Goal: Information Seeking & Learning: Learn about a topic

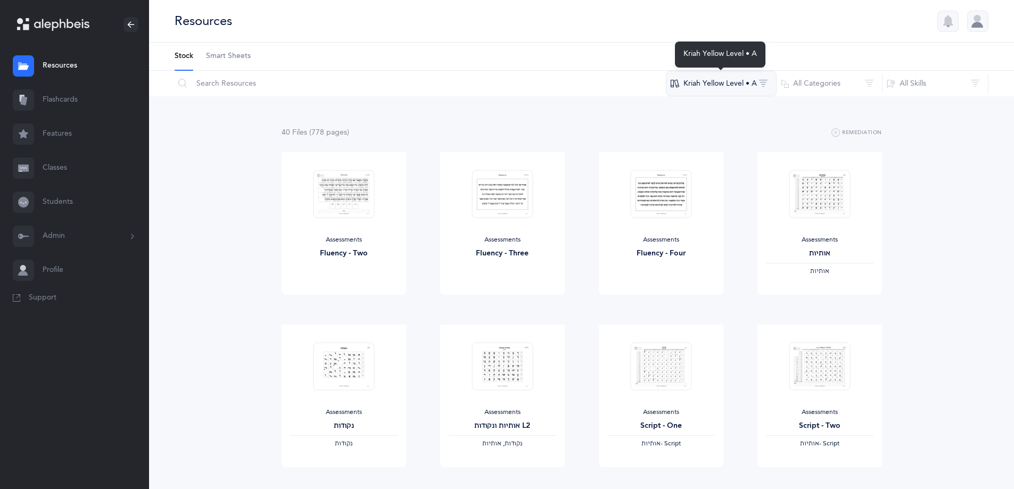
click at [727, 85] on button "Kriah Yellow Level • A" at bounding box center [721, 84] width 111 height 26
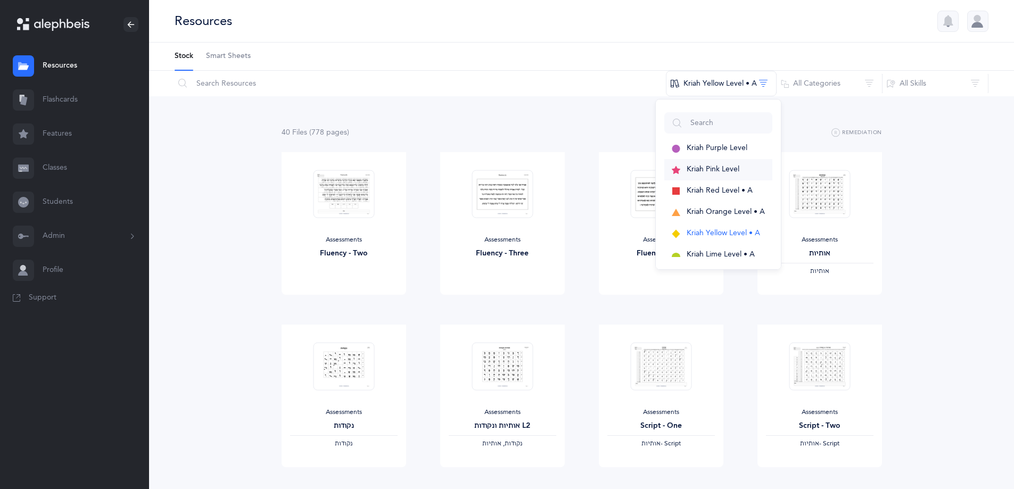
click at [729, 169] on span "Kriah Pink Level" at bounding box center [712, 169] width 53 height 9
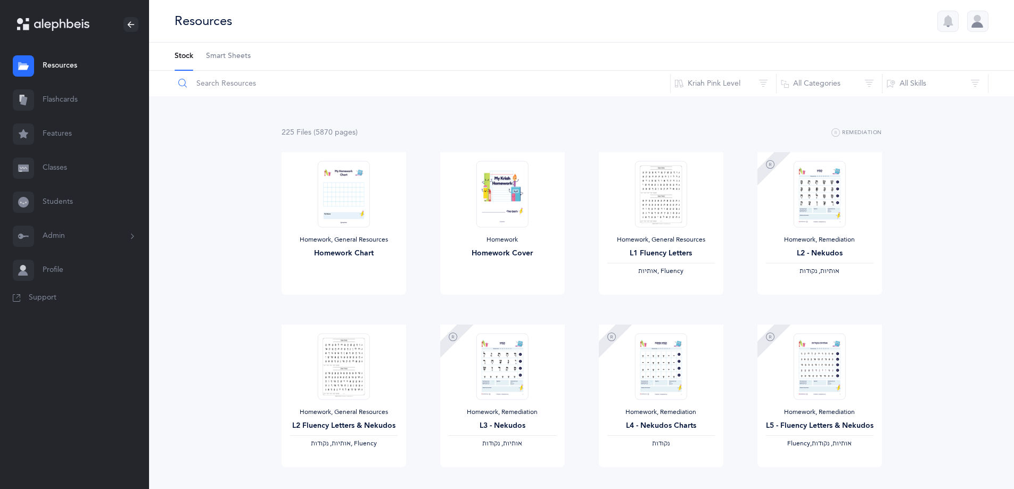
click at [247, 84] on input "text" at bounding box center [422, 84] width 496 height 26
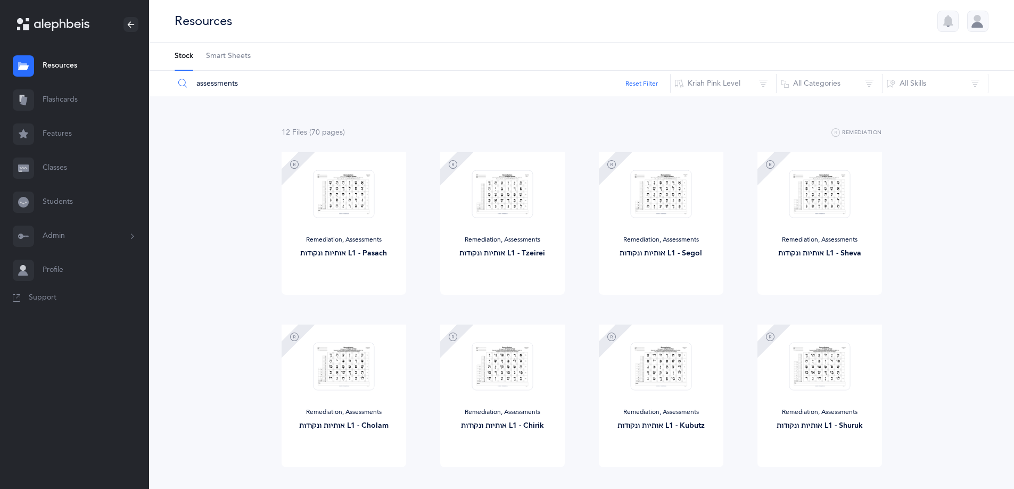
type input "assessments"
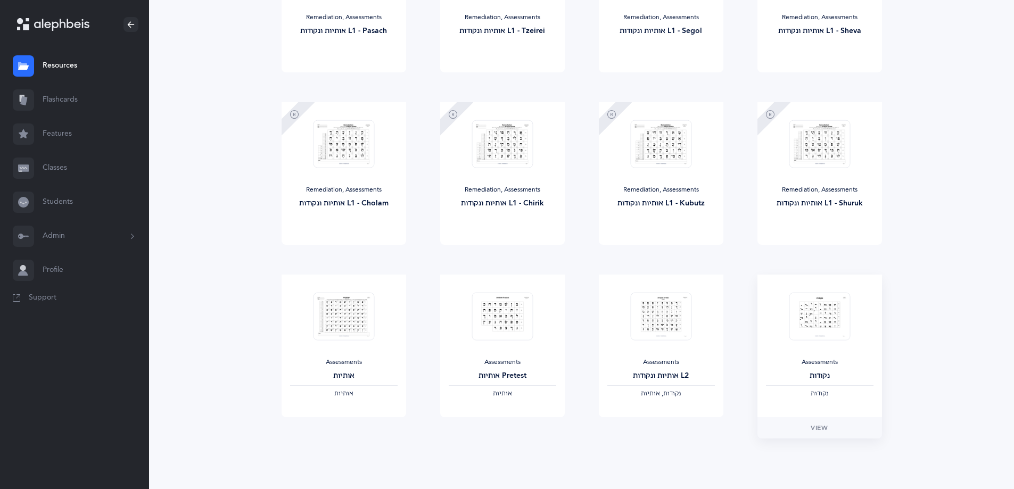
scroll to position [223, 0]
click at [349, 430] on span "View" at bounding box center [343, 427] width 17 height 10
click at [822, 427] on span "View" at bounding box center [818, 427] width 17 height 10
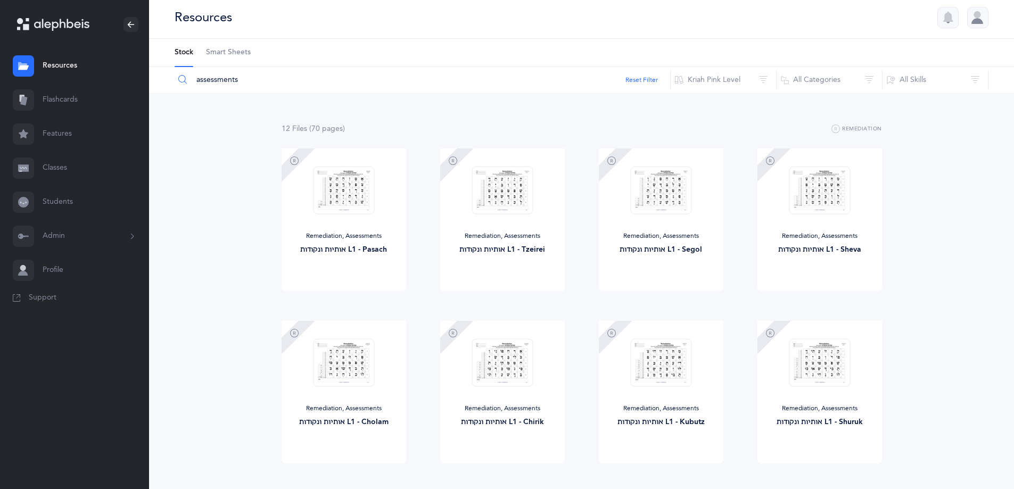
scroll to position [0, 0]
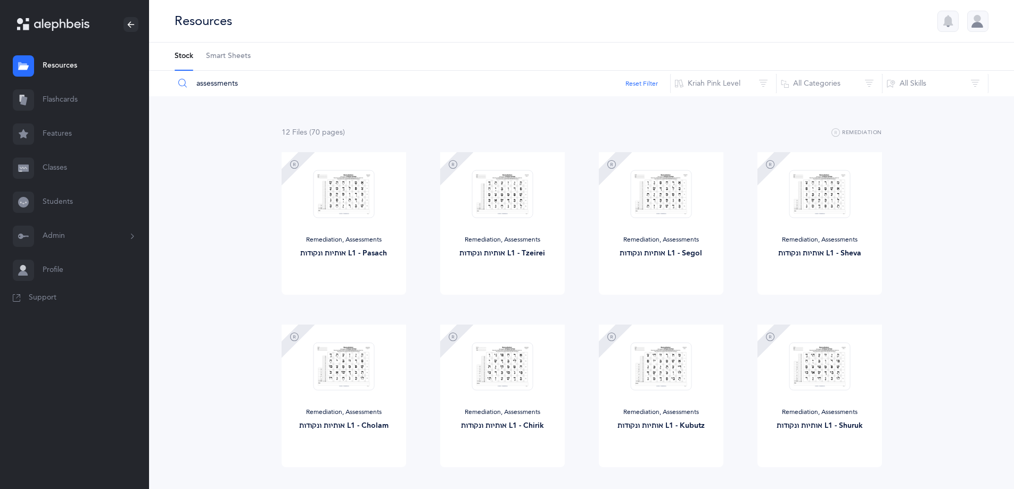
click at [78, 102] on link "Flashcards" at bounding box center [74, 100] width 149 height 34
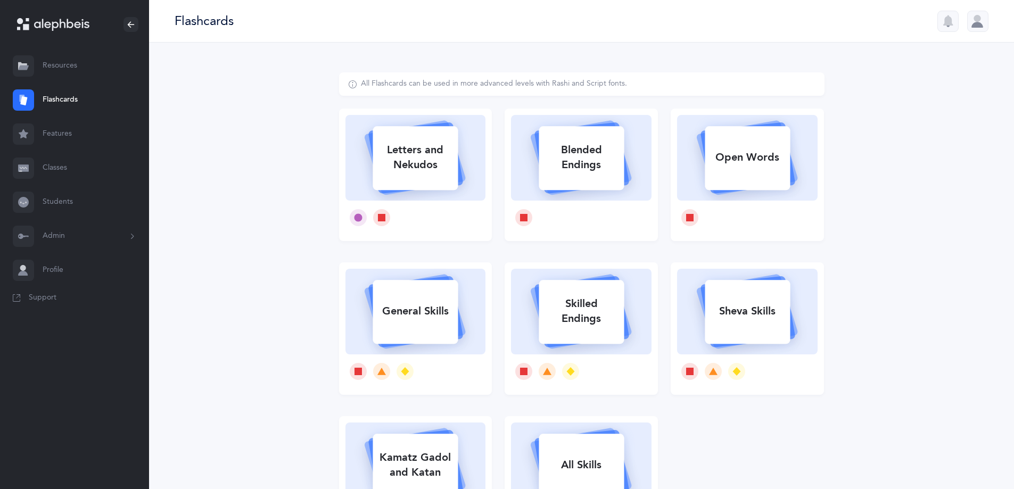
click at [418, 174] on div "Letters and Nekudos" at bounding box center [414, 157] width 85 height 43
select select
select select "single"
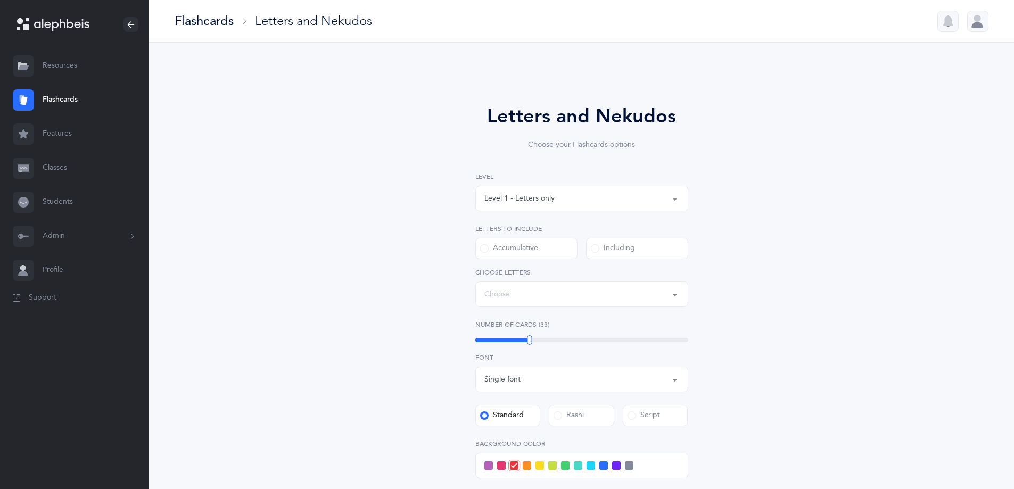
click at [418, 174] on div "Letters and Nekudos Choose your Flashcards options Level 1 - Letters only Level…" at bounding box center [581, 367] width 485 height 591
select select "27"
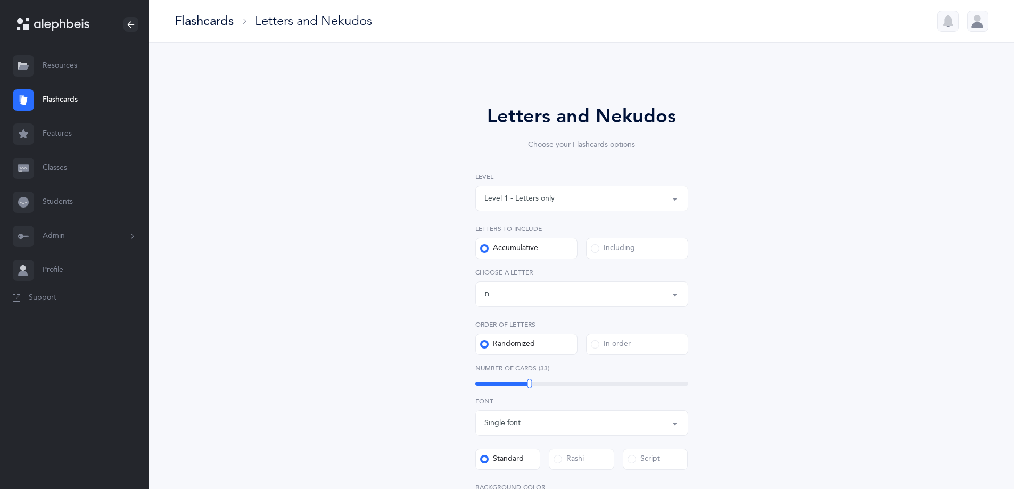
click at [674, 200] on button "Level 1 - Letters only" at bounding box center [581, 199] width 213 height 26
click at [557, 250] on span "Level 2 - Nekudos only" at bounding box center [530, 252] width 77 height 10
select select "2"
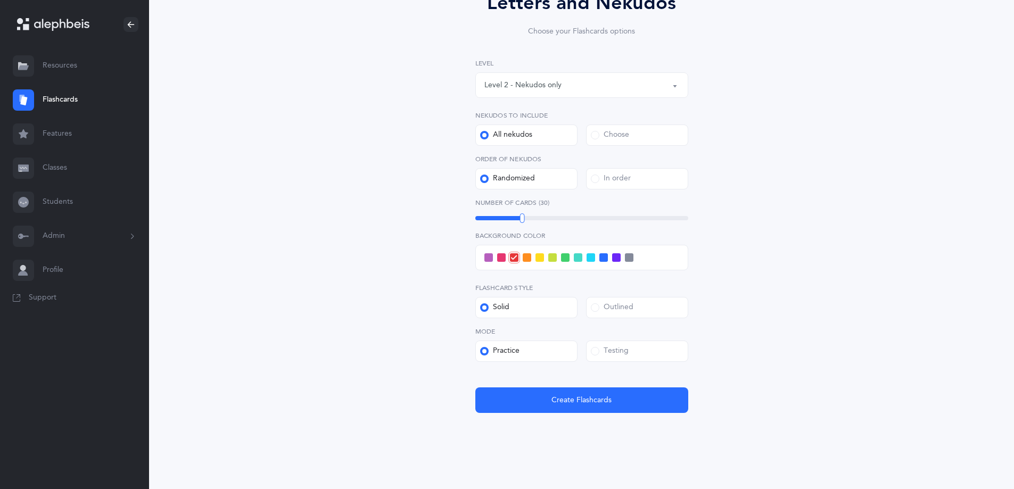
scroll to position [122, 0]
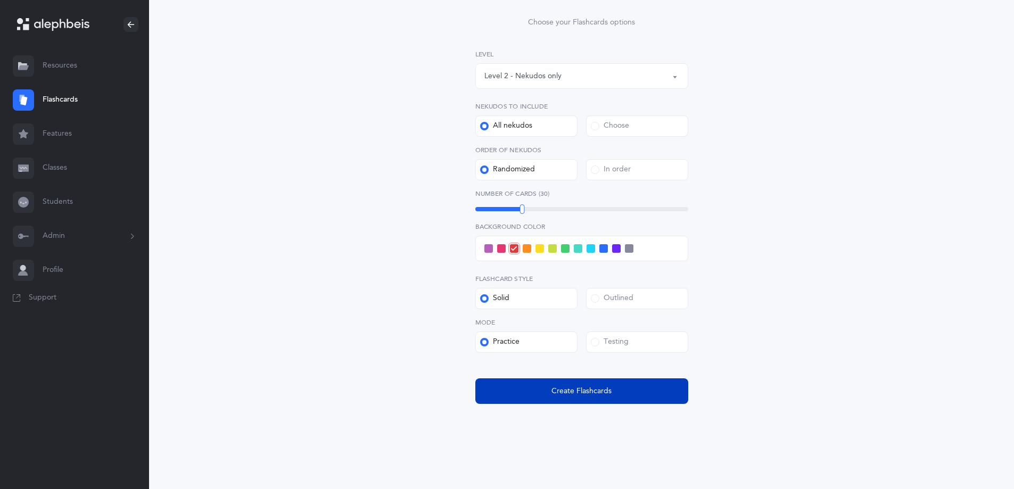
click at [588, 390] on span "Create Flashcards" at bounding box center [581, 391] width 60 height 11
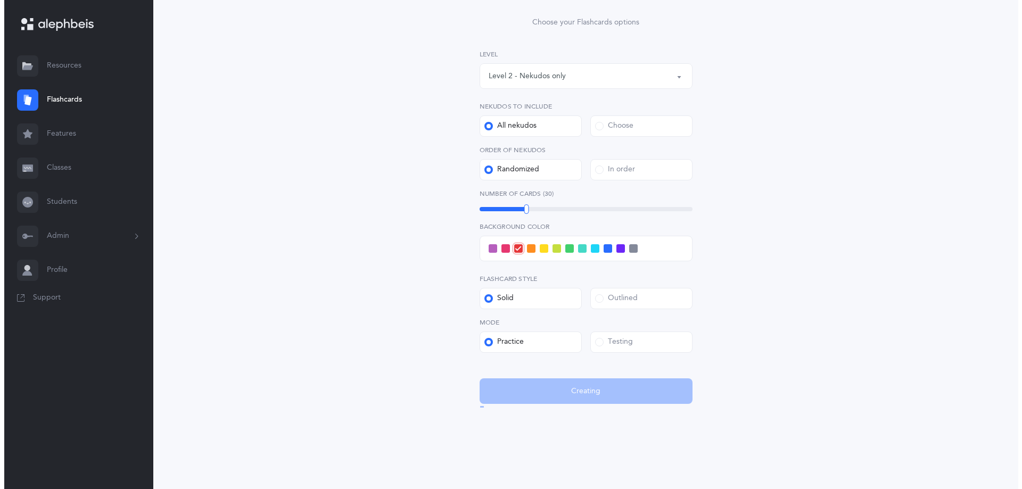
scroll to position [0, 0]
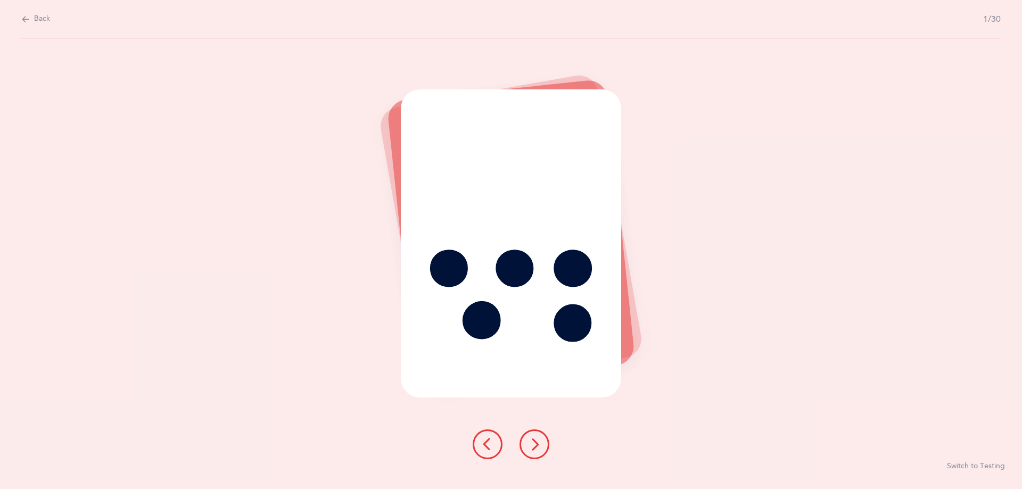
click at [524, 449] on button at bounding box center [534, 444] width 30 height 30
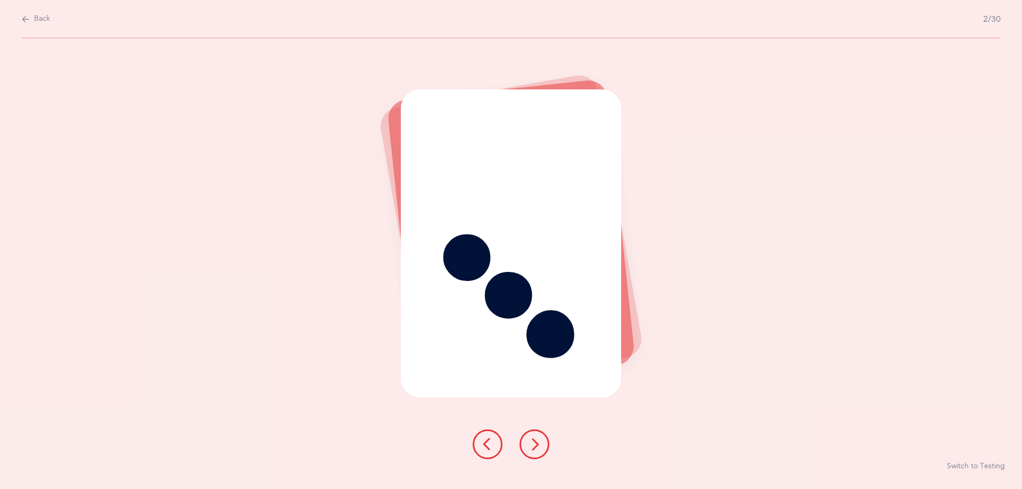
click at [530, 443] on icon at bounding box center [534, 444] width 13 height 13
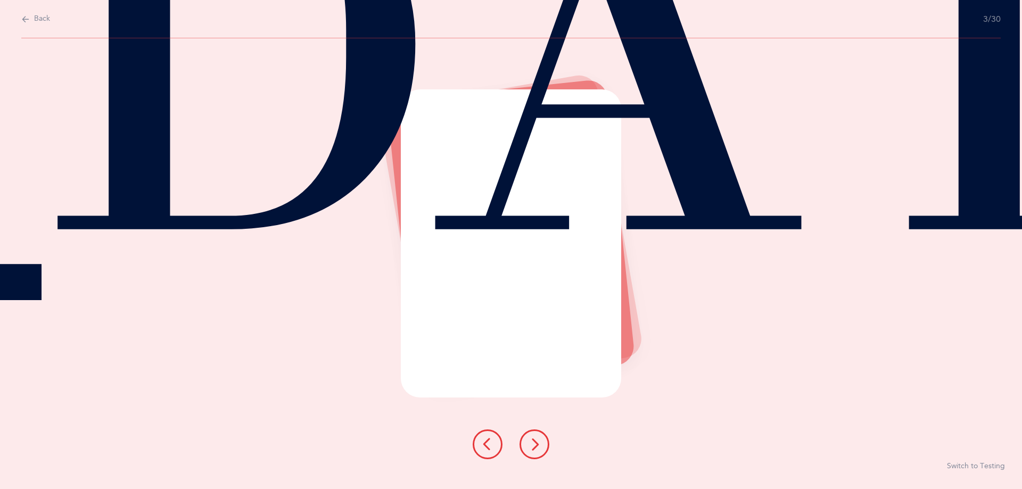
click at [530, 443] on icon at bounding box center [534, 444] width 13 height 13
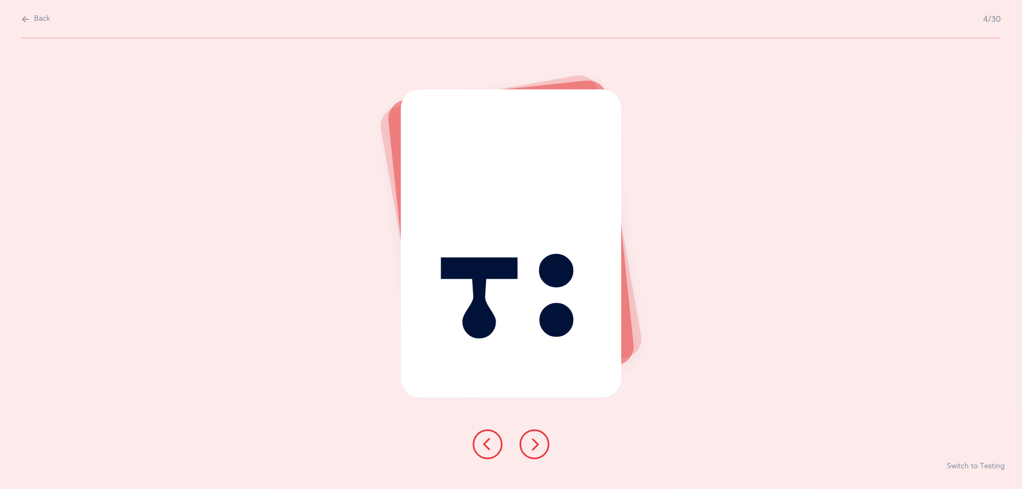
click at [530, 443] on icon at bounding box center [534, 444] width 13 height 13
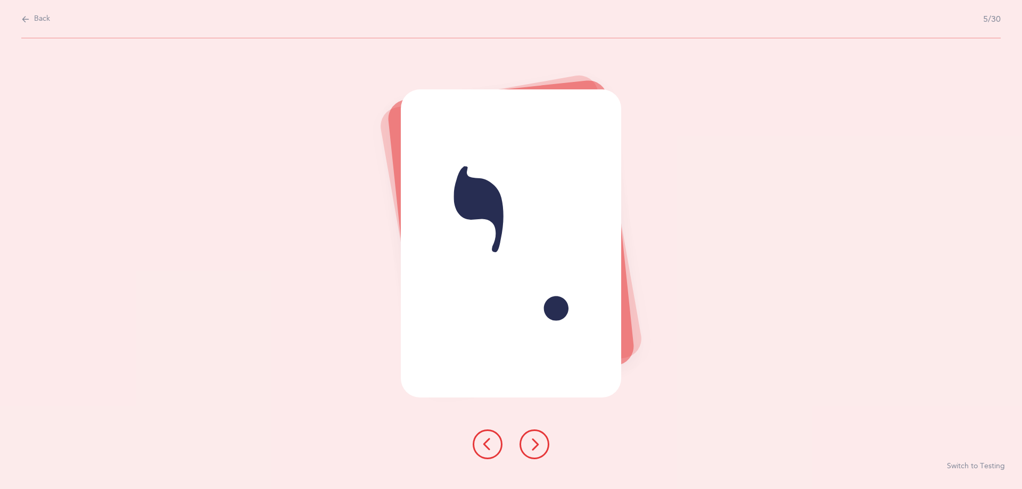
click at [530, 443] on icon at bounding box center [534, 444] width 13 height 13
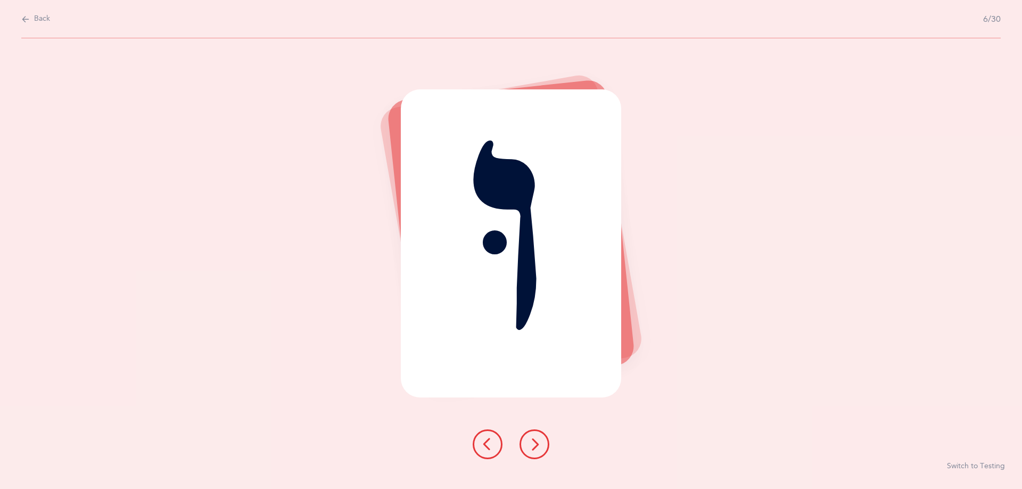
click at [530, 443] on icon at bounding box center [534, 444] width 13 height 13
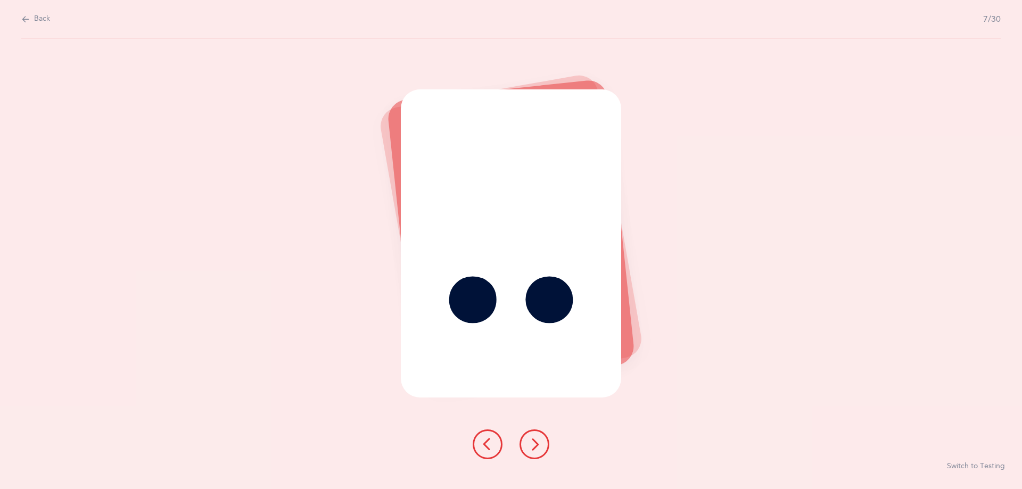
click at [530, 443] on icon at bounding box center [534, 444] width 13 height 13
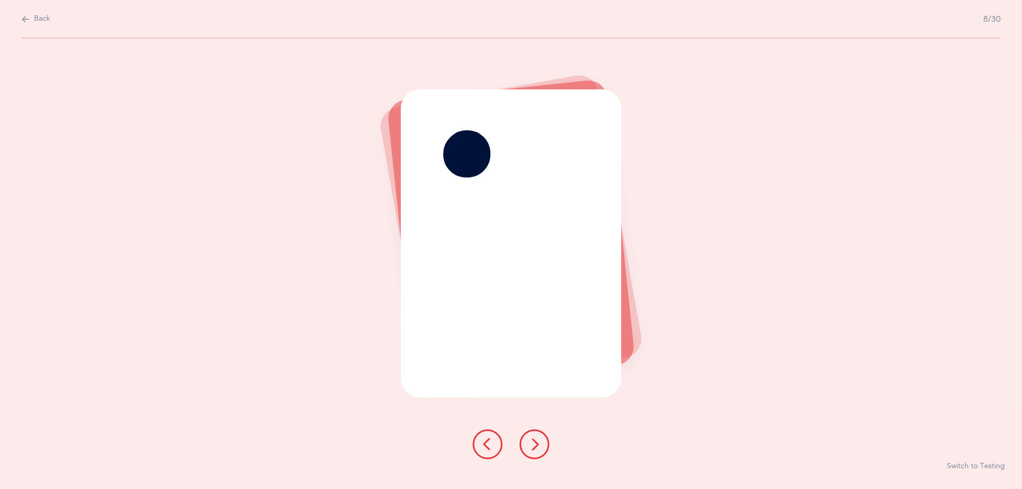
click at [530, 443] on icon at bounding box center [534, 444] width 13 height 13
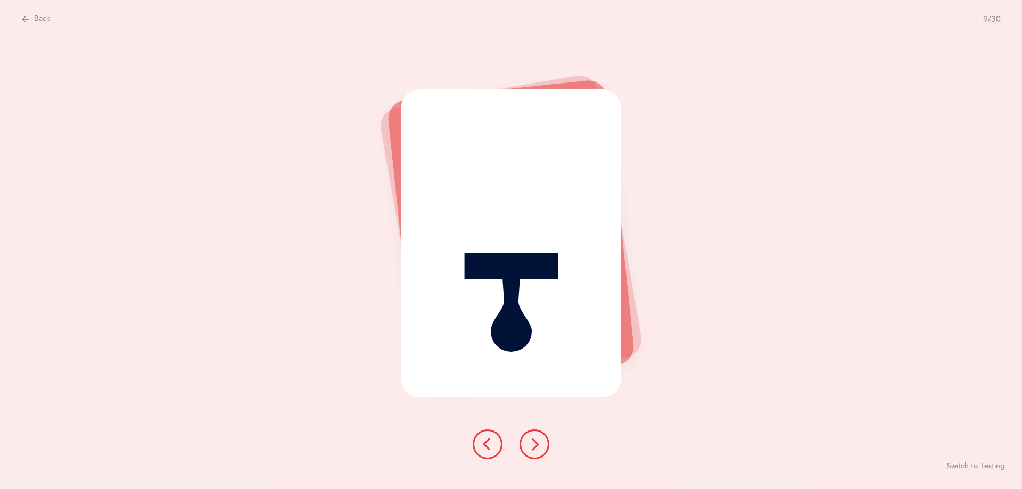
click at [530, 443] on icon at bounding box center [534, 444] width 13 height 13
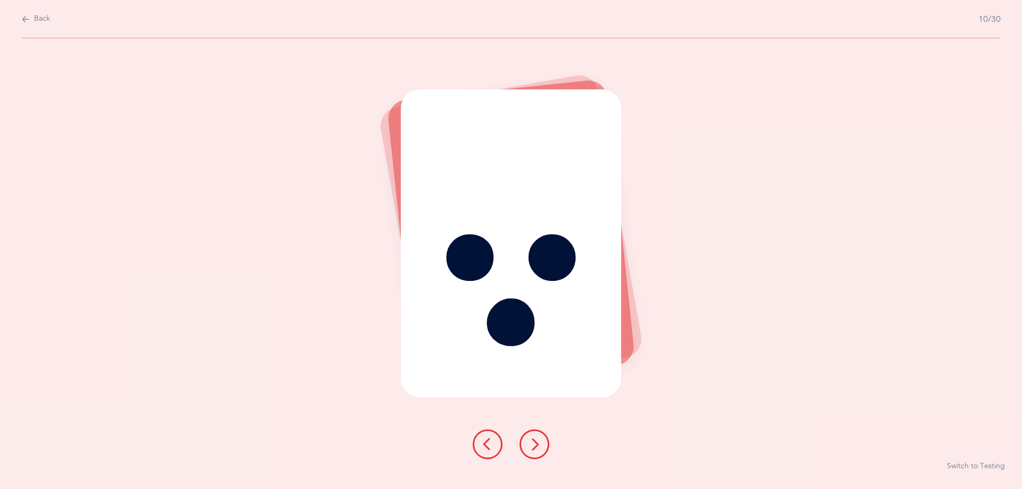
click at [530, 443] on icon at bounding box center [534, 444] width 13 height 13
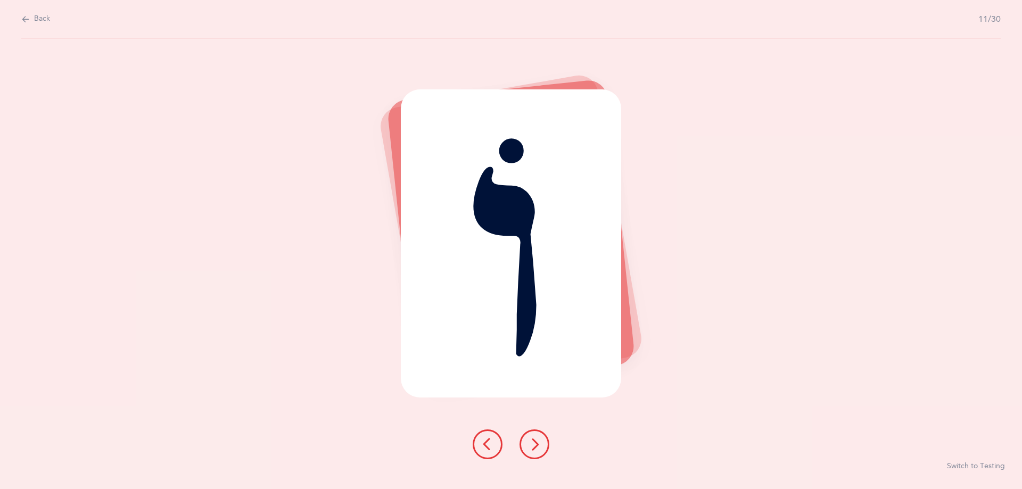
click at [530, 443] on icon at bounding box center [534, 444] width 13 height 13
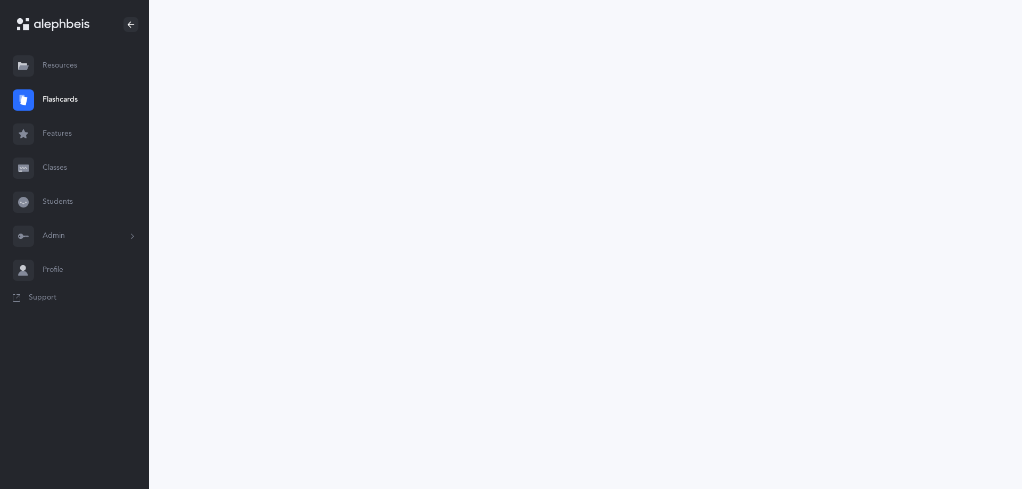
click at [72, 27] on icon at bounding box center [61, 25] width 55 height 12
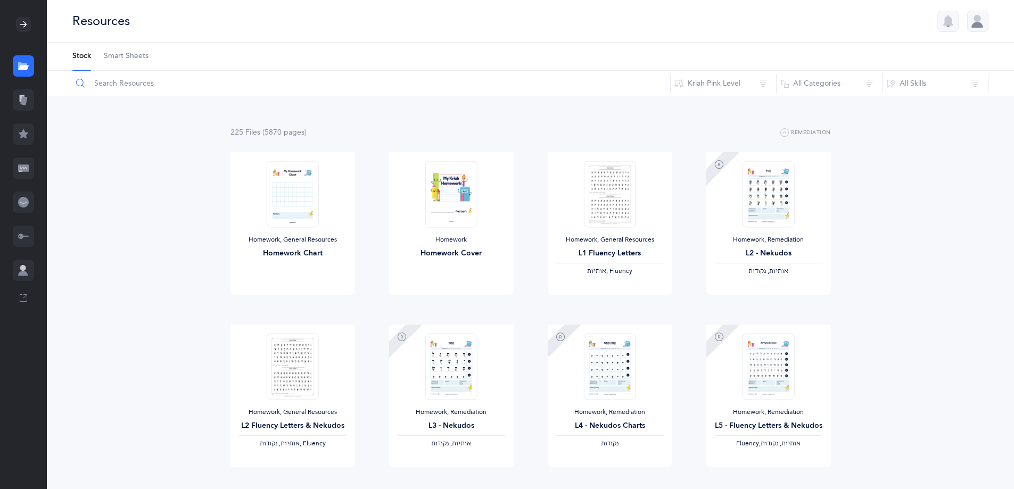
click at [143, 89] on input "text" at bounding box center [371, 84] width 599 height 26
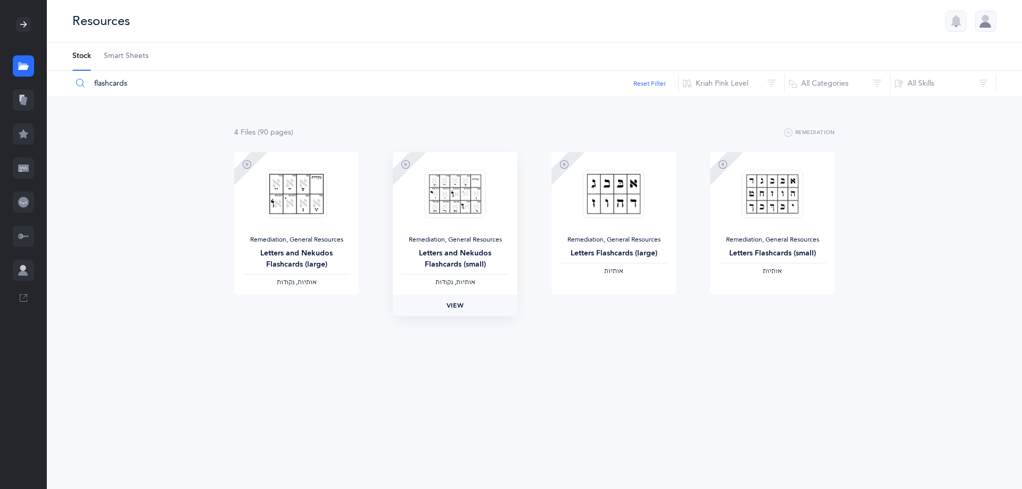
click at [445, 302] on link "View" at bounding box center [455, 305] width 125 height 21
click at [148, 87] on input "flashcards" at bounding box center [375, 84] width 607 height 26
click at [94, 86] on input "flashcards" at bounding box center [375, 84] width 607 height 26
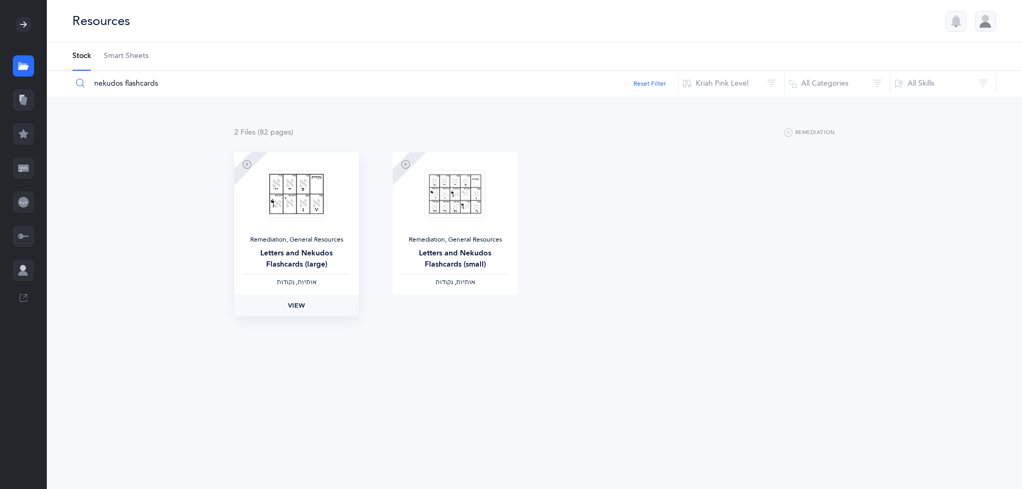
click at [286, 300] on link "View" at bounding box center [296, 305] width 125 height 21
click at [759, 86] on button "Kriah Pink Level" at bounding box center [731, 84] width 106 height 26
click at [754, 146] on span "Kriah Purple Level" at bounding box center [726, 148] width 61 height 9
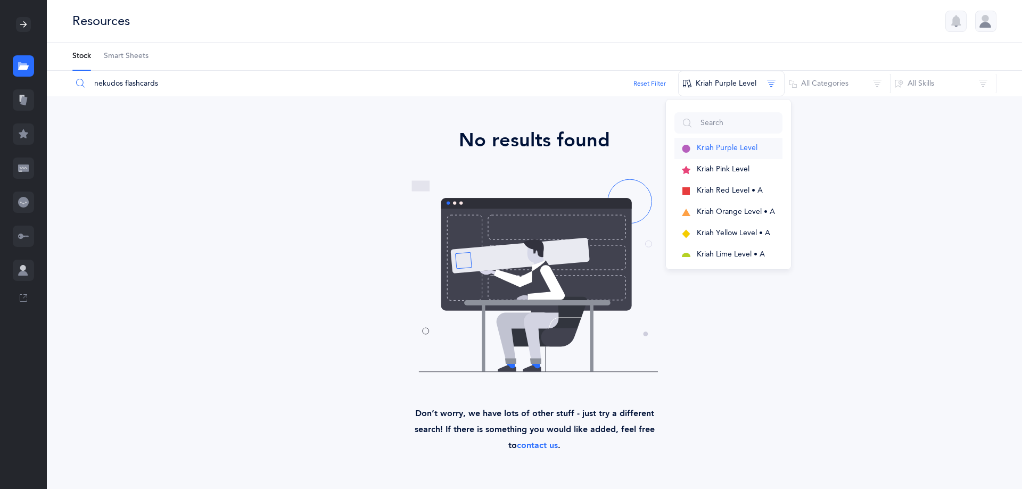
click at [754, 146] on span "Kriah Purple Level" at bounding box center [726, 148] width 61 height 9
click at [160, 88] on input "nekudos flashcards" at bounding box center [375, 84] width 607 height 26
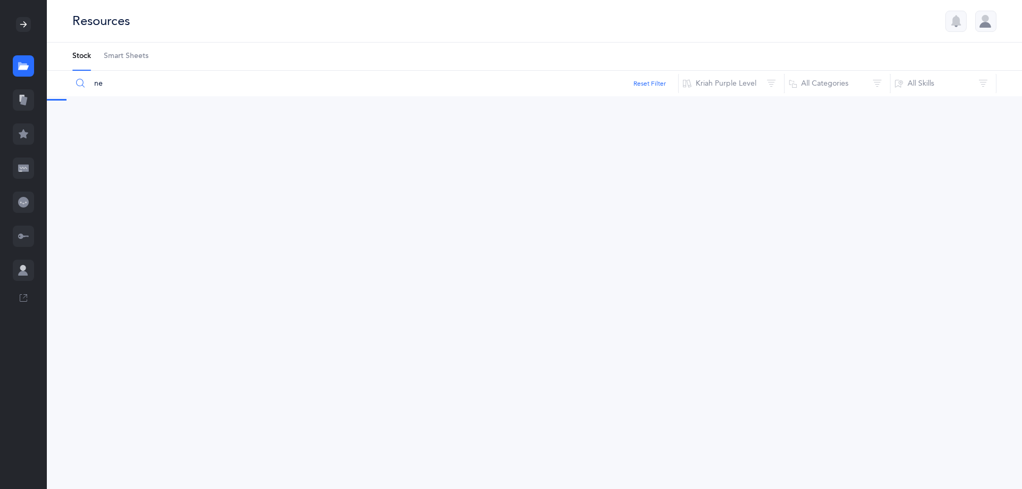
type input "n"
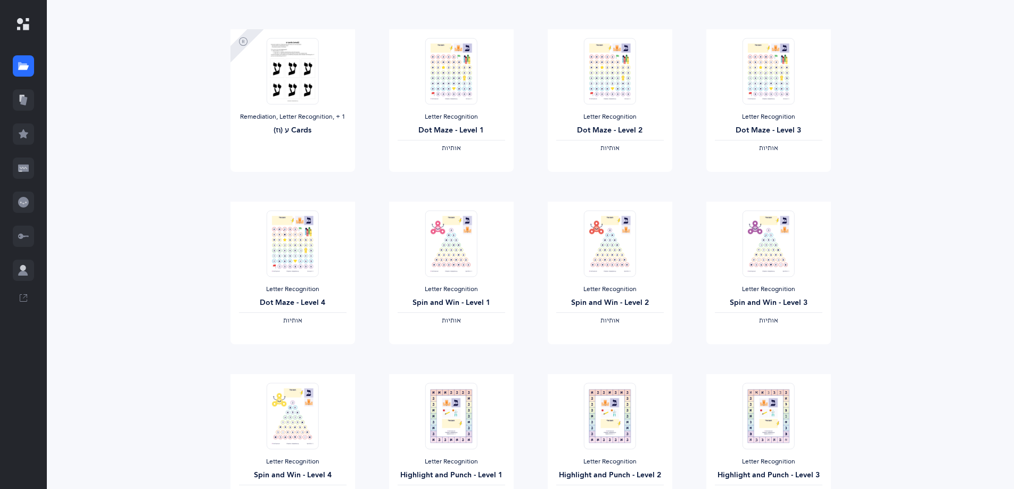
scroll to position [778, 0]
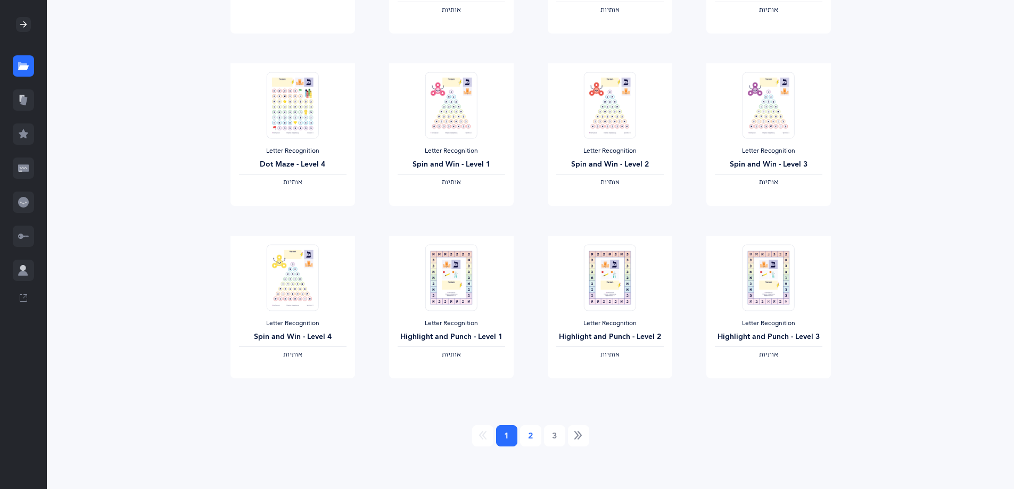
click at [529, 435] on link "2" at bounding box center [530, 435] width 21 height 21
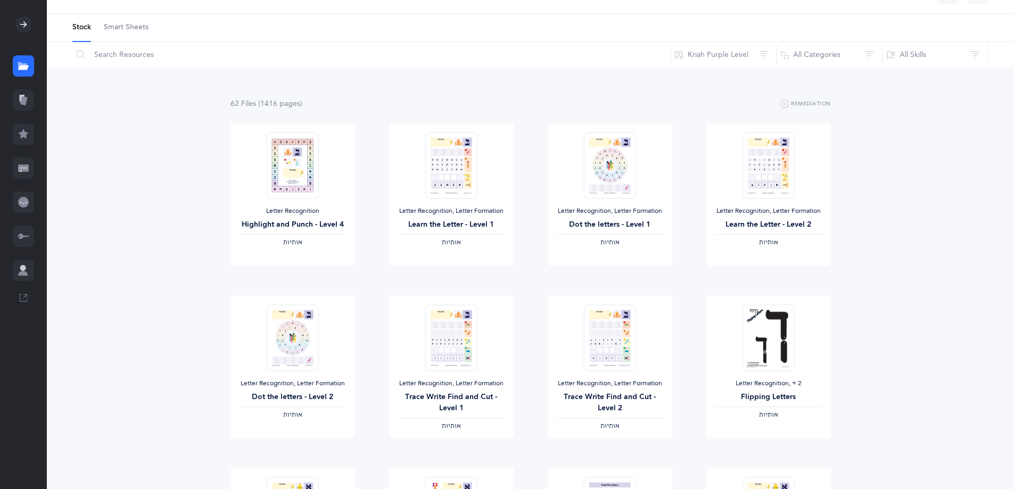
scroll to position [0, 0]
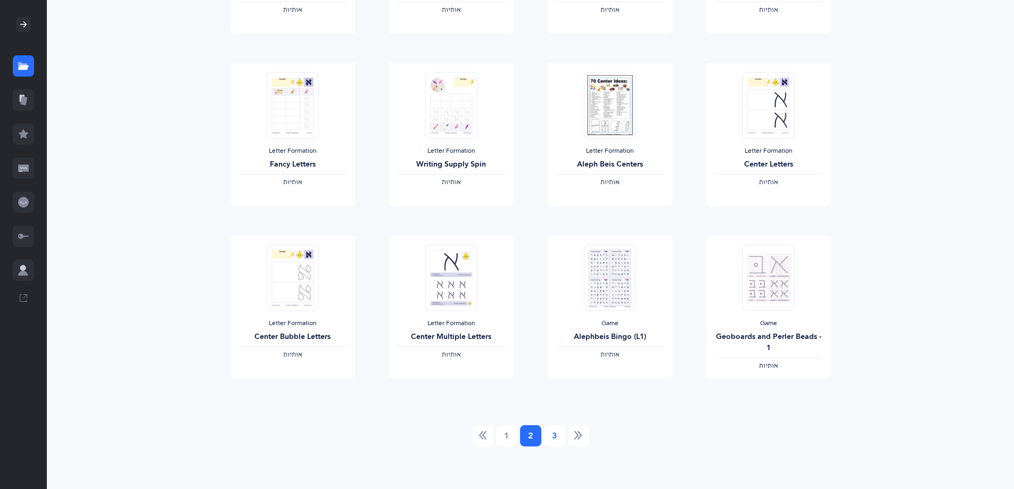
click at [553, 436] on link "3" at bounding box center [554, 435] width 21 height 21
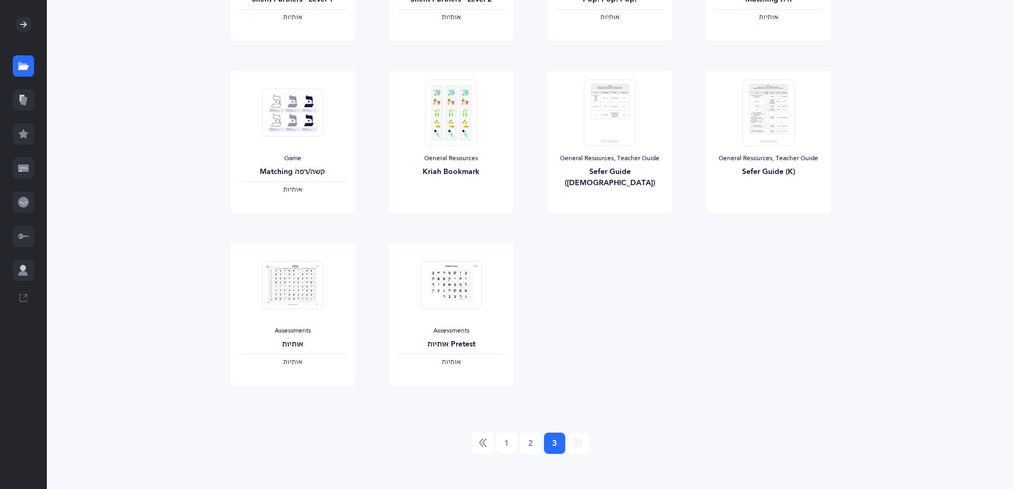
scroll to position [434, 0]
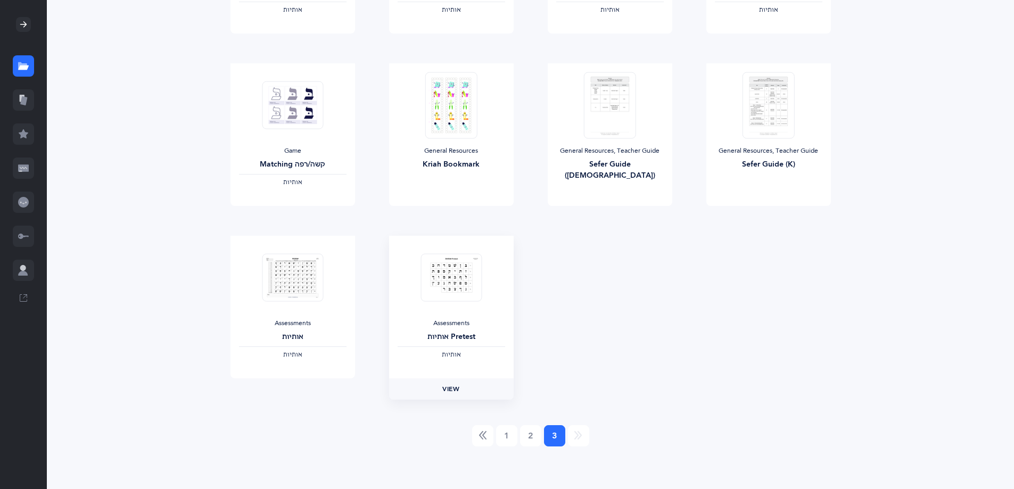
click at [453, 392] on span "View" at bounding box center [450, 389] width 17 height 10
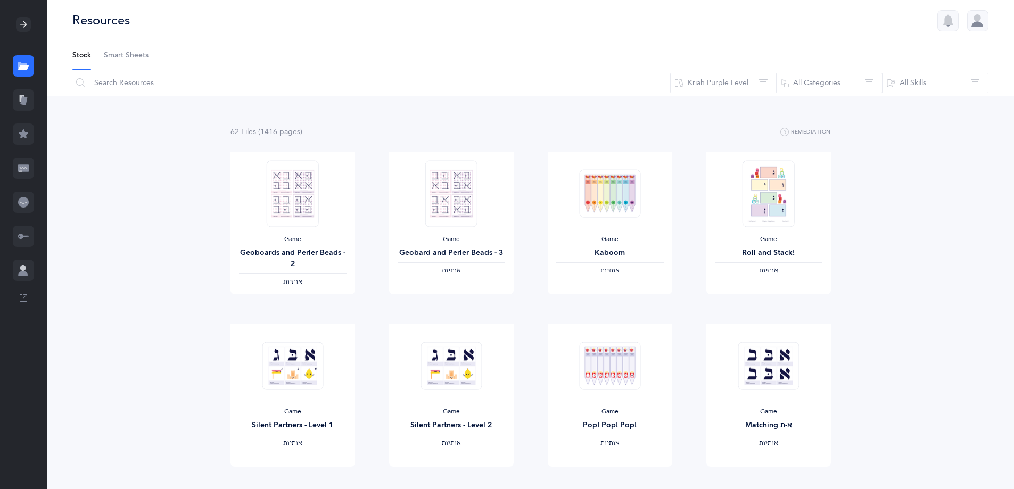
scroll to position [0, 0]
click at [732, 84] on button "Kriah Purple Level" at bounding box center [723, 84] width 106 height 26
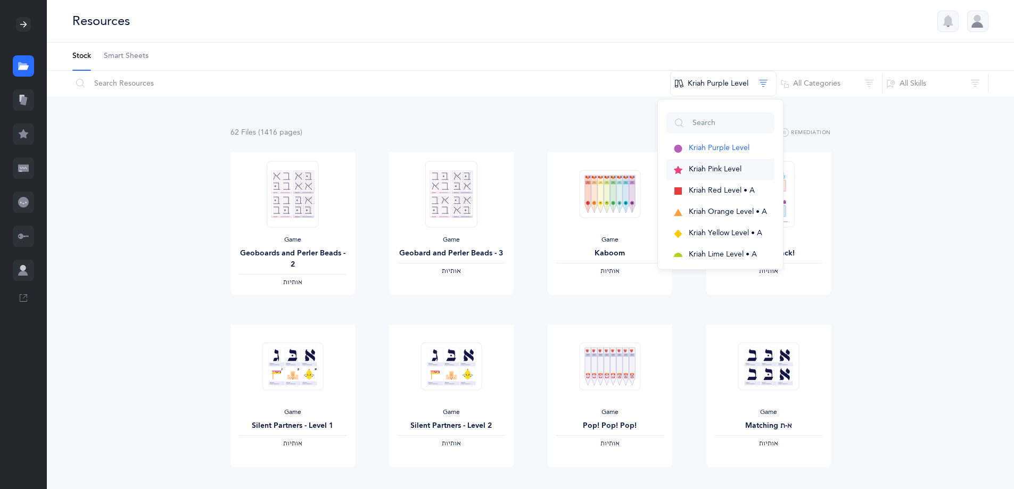
click at [720, 168] on span "Kriah Pink Level" at bounding box center [715, 169] width 53 height 9
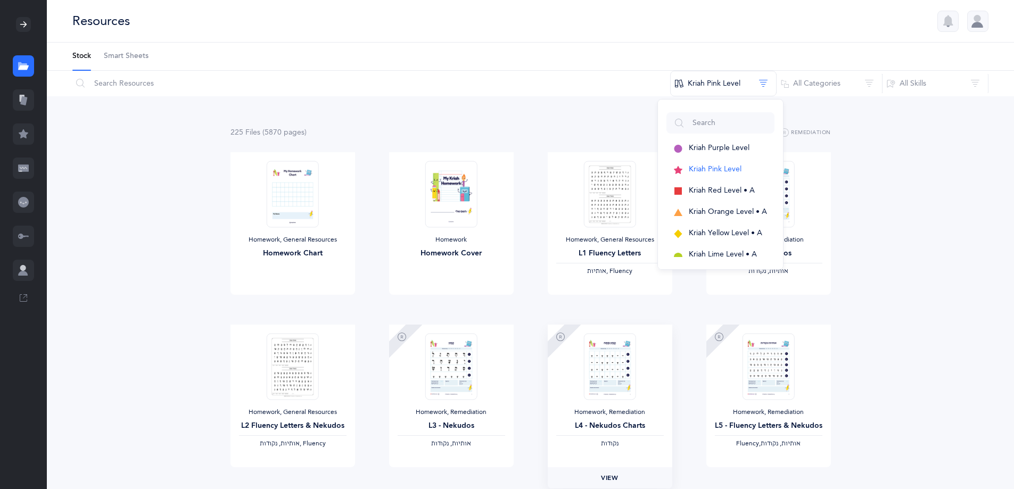
click at [613, 479] on span "View" at bounding box center [609, 478] width 17 height 10
